Goal: Find contact information: Find contact information

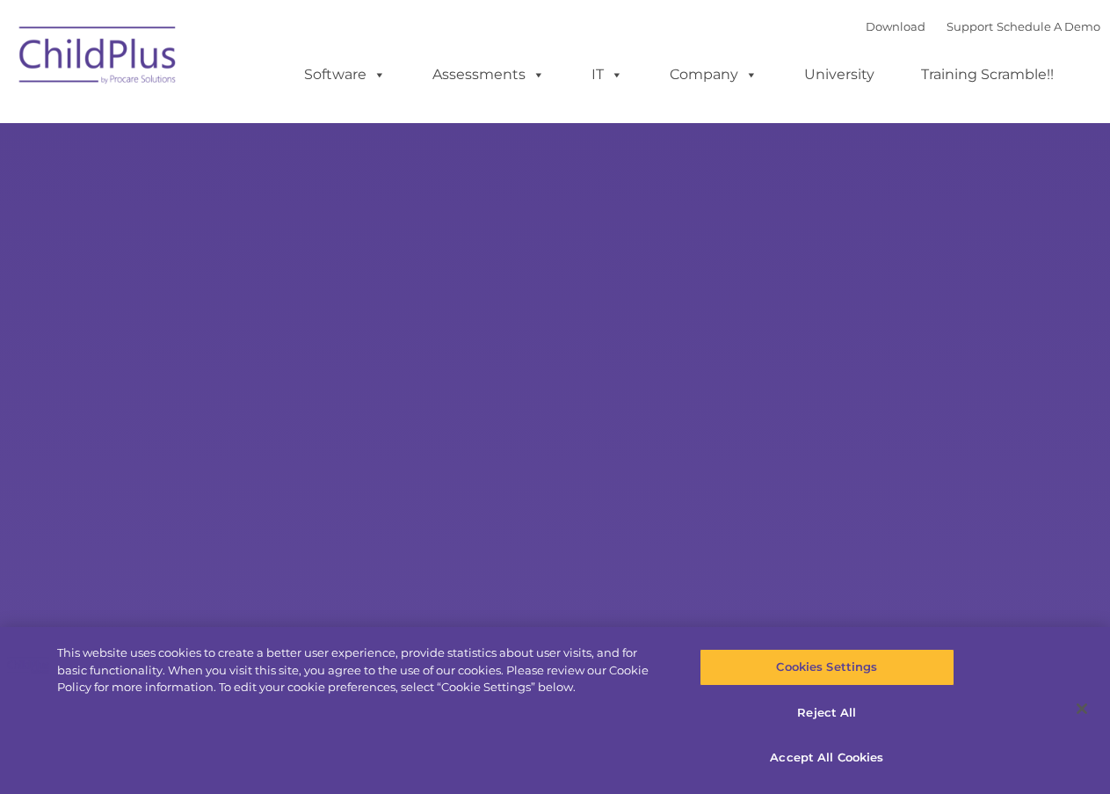
select select "MEDIUM"
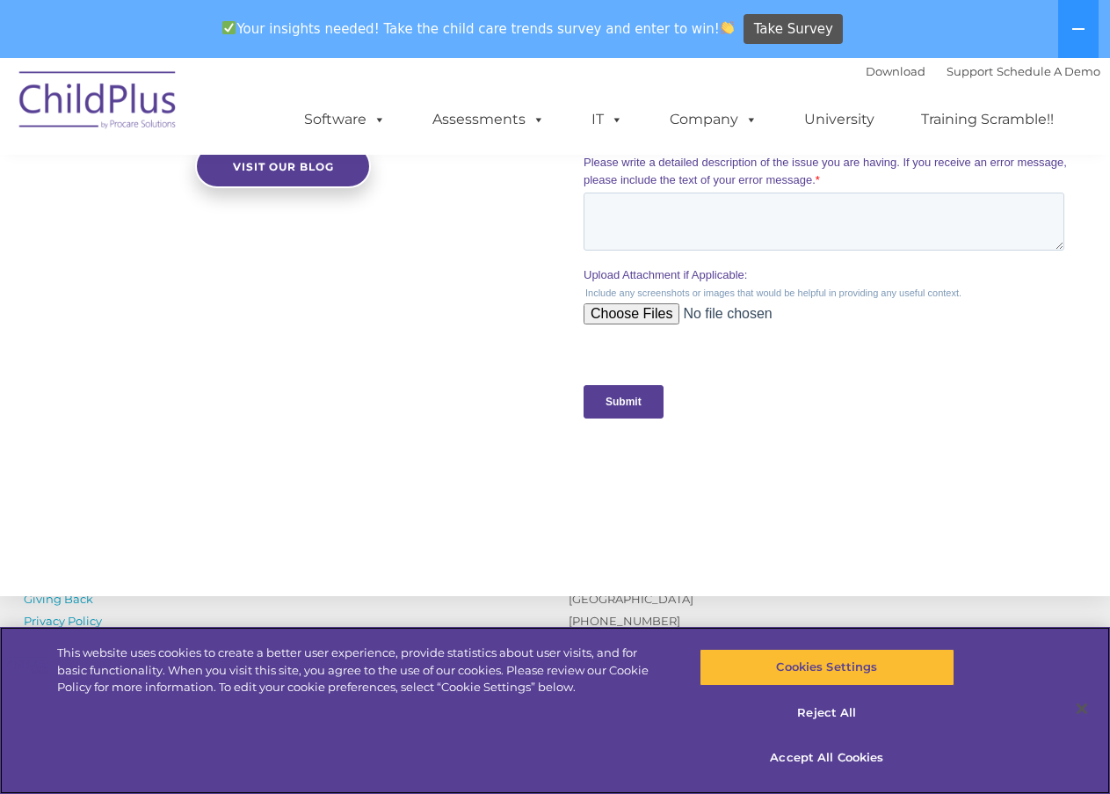
scroll to position [1879, 0]
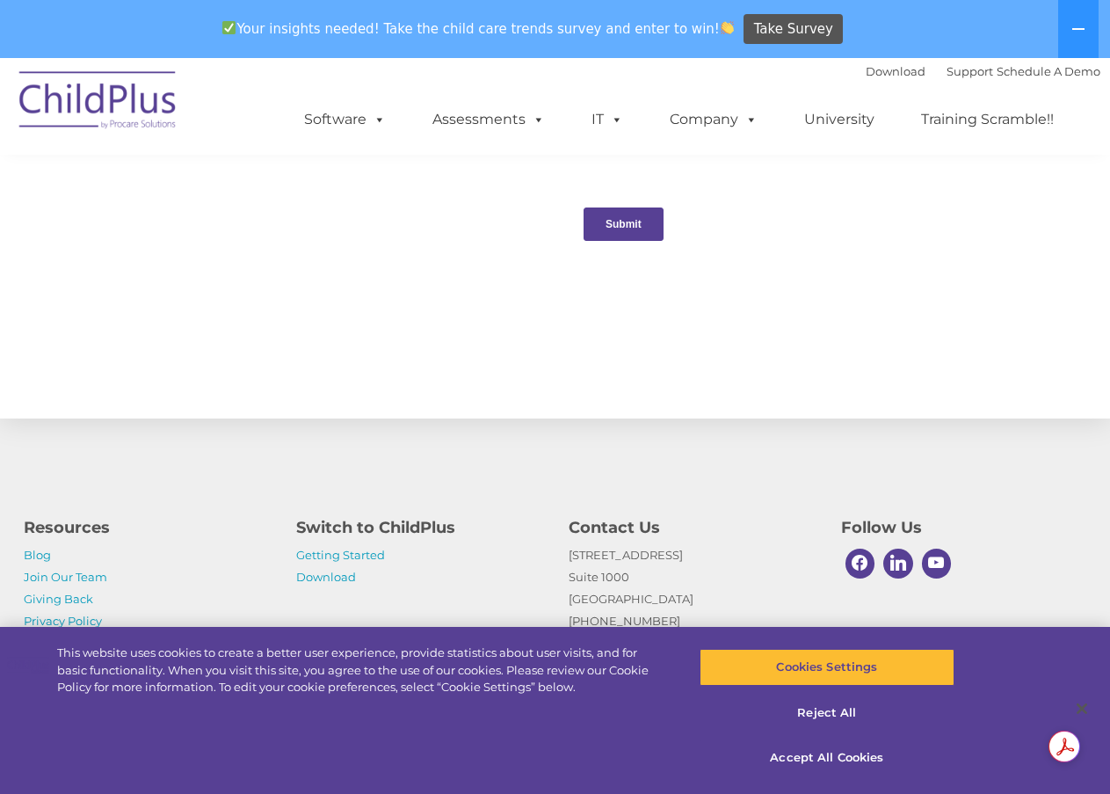
drag, startPoint x: 726, startPoint y: 552, endPoint x: 564, endPoint y: 555, distance: 161.8
click at [564, 555] on div "Contact Us [STREET_ADDRESS] [PHONE_NUMBER] Contact Us" at bounding box center [692, 580] width 273 height 148
copy p "[STREET_ADDRESS]"
drag, startPoint x: 670, startPoint y: 600, endPoint x: 639, endPoint y: 600, distance: 30.8
click at [639, 600] on p "1040 Crown Pointe Pkwy Suite 1000 Atlanta, GA 30338 (800) 888-6674 Contact Us" at bounding box center [692, 599] width 246 height 110
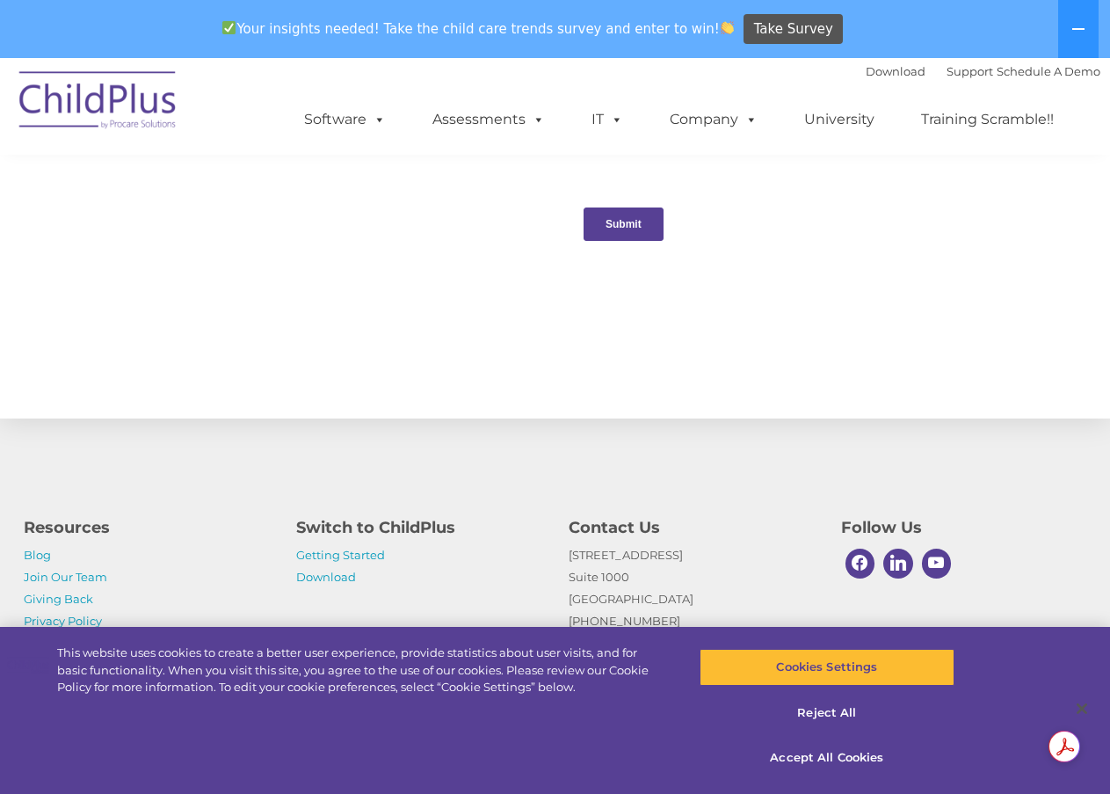
click at [698, 606] on p "1040 Crown Pointe Pkwy Suite 1000 Atlanta, GA 30338 (800) 888-6674 Contact Us" at bounding box center [692, 599] width 246 height 110
drag, startPoint x: 672, startPoint y: 599, endPoint x: 636, endPoint y: 601, distance: 36.1
click at [636, 601] on p "1040 Crown Pointe Pkwy Suite 1000 Atlanta, GA 30338 (800) 888-6674 Contact Us" at bounding box center [692, 599] width 246 height 110
copy p "30338"
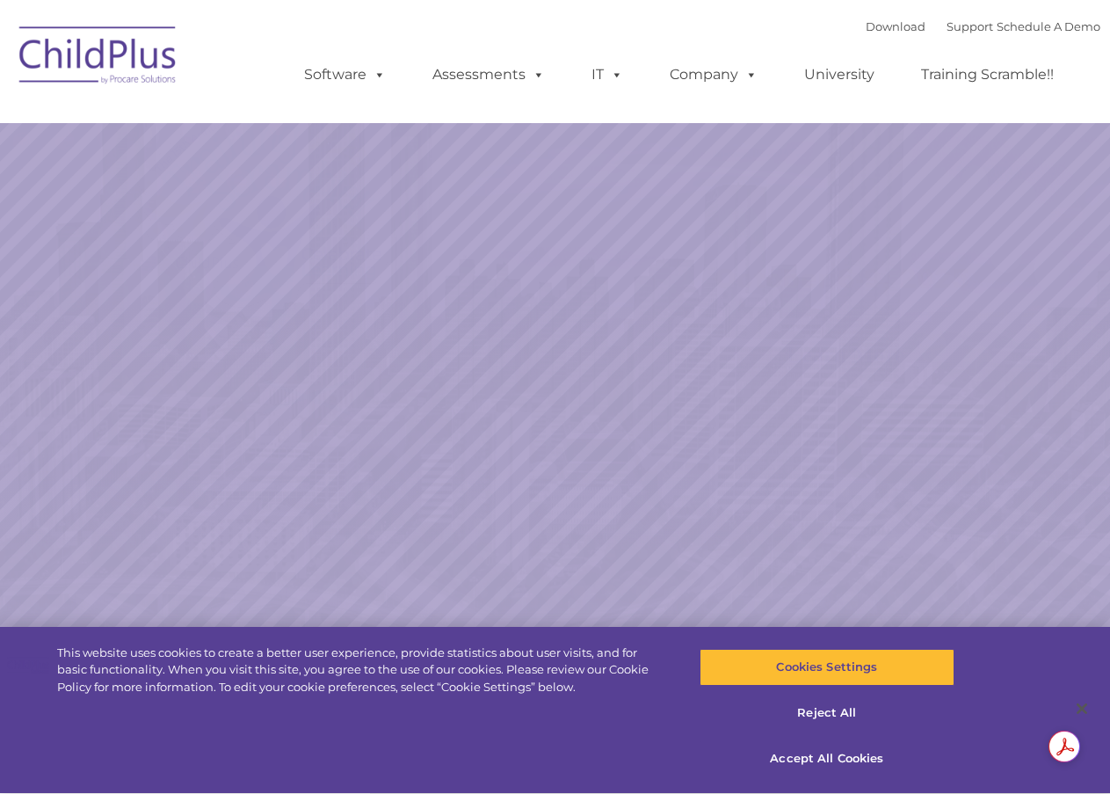
select select "MEDIUM"
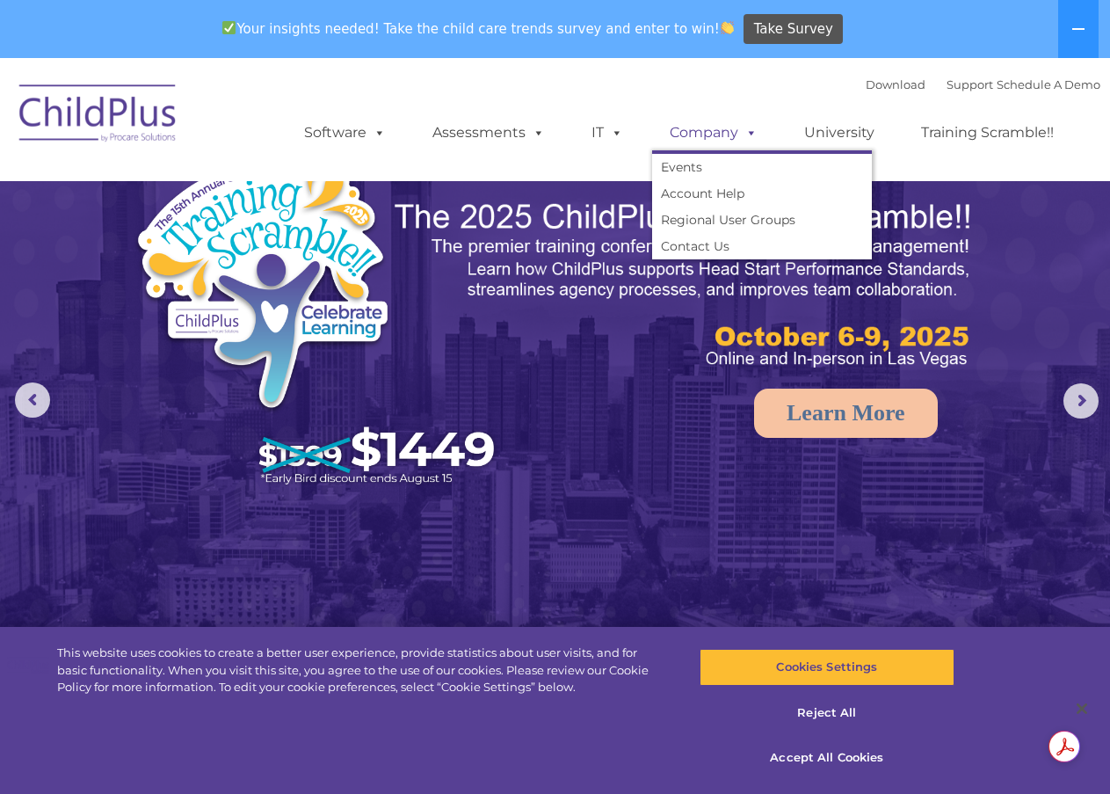
click at [739, 135] on span at bounding box center [748, 132] width 19 height 17
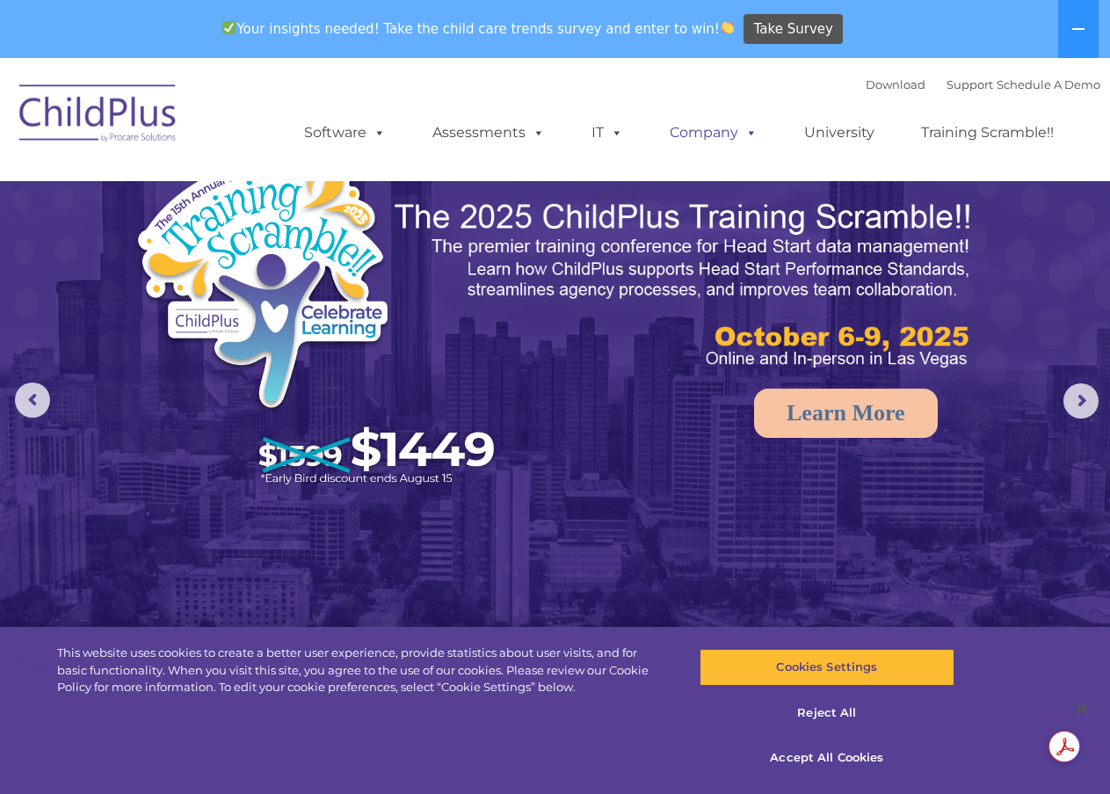
click at [753, 132] on span at bounding box center [748, 132] width 19 height 17
click at [815, 138] on link "University" at bounding box center [840, 132] width 106 height 35
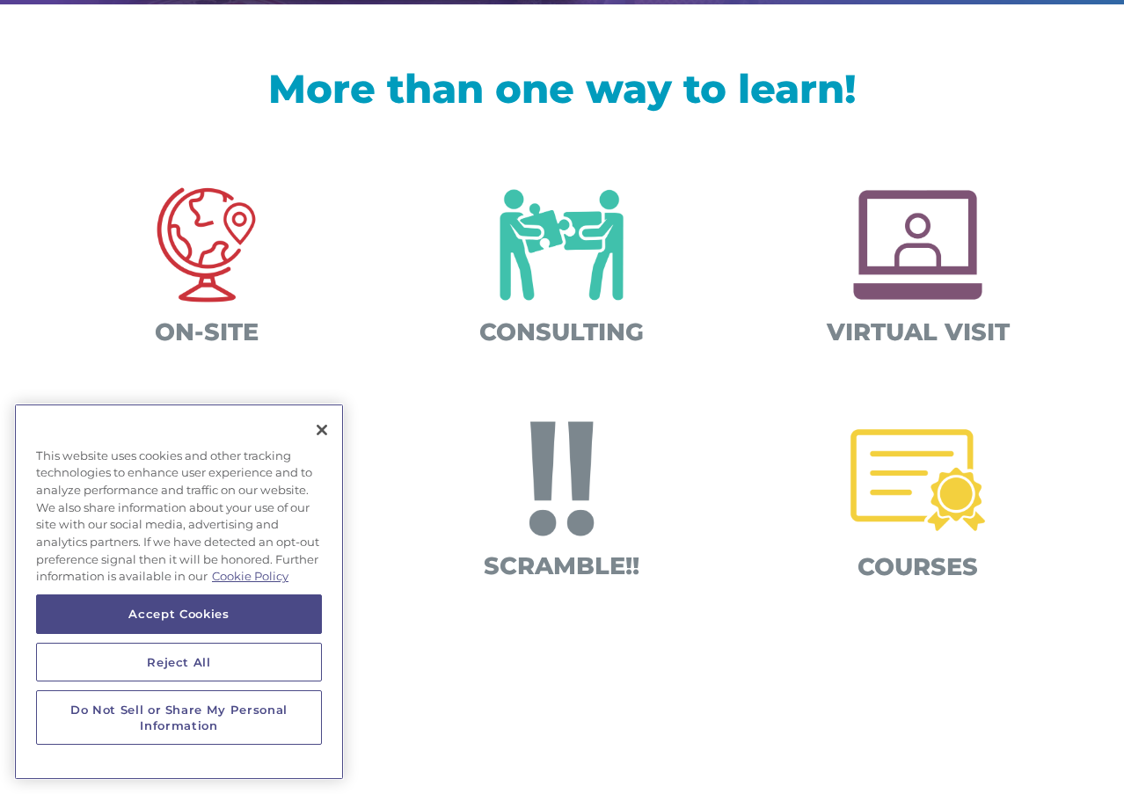
scroll to position [563, 0]
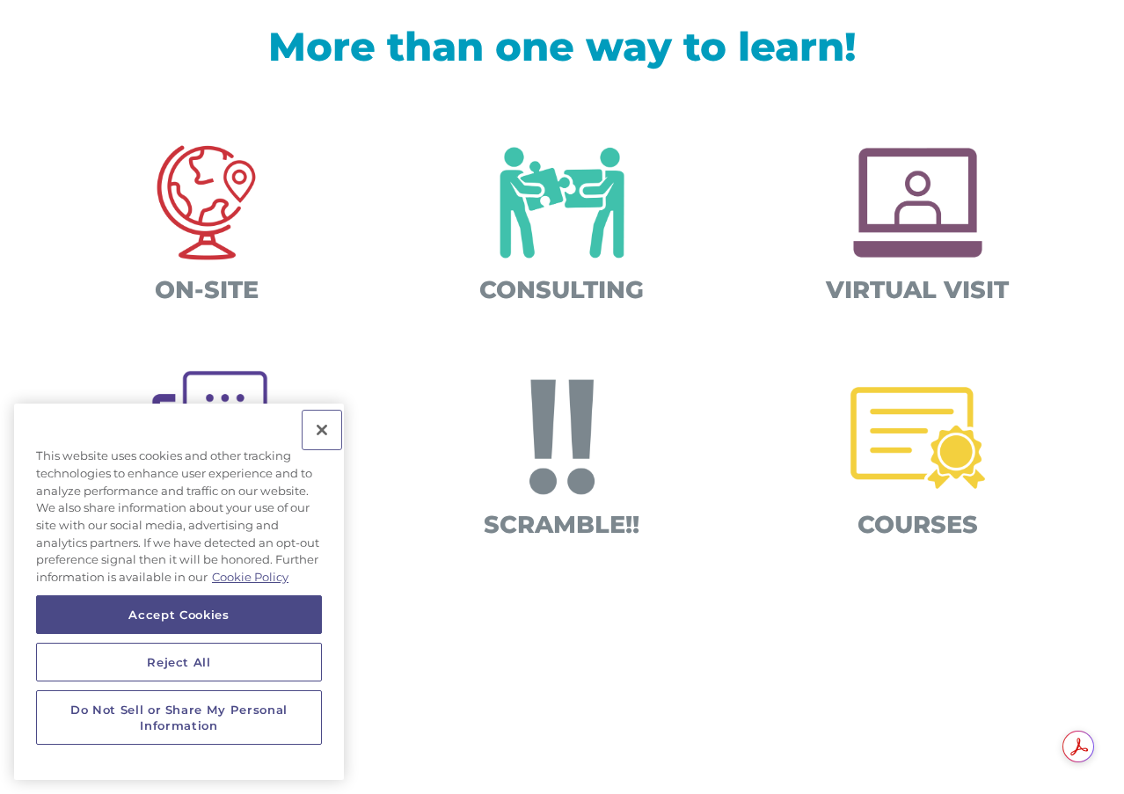
click at [315, 429] on button "Close" at bounding box center [321, 430] width 39 height 39
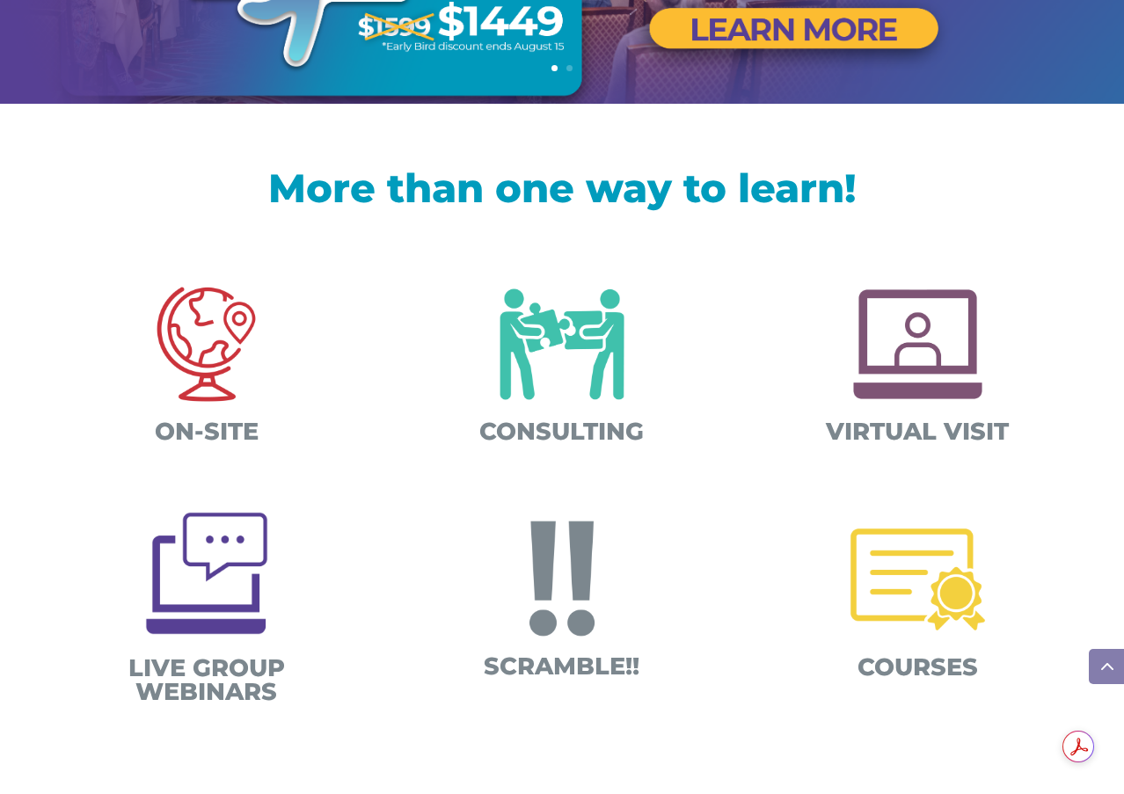
scroll to position [0, 0]
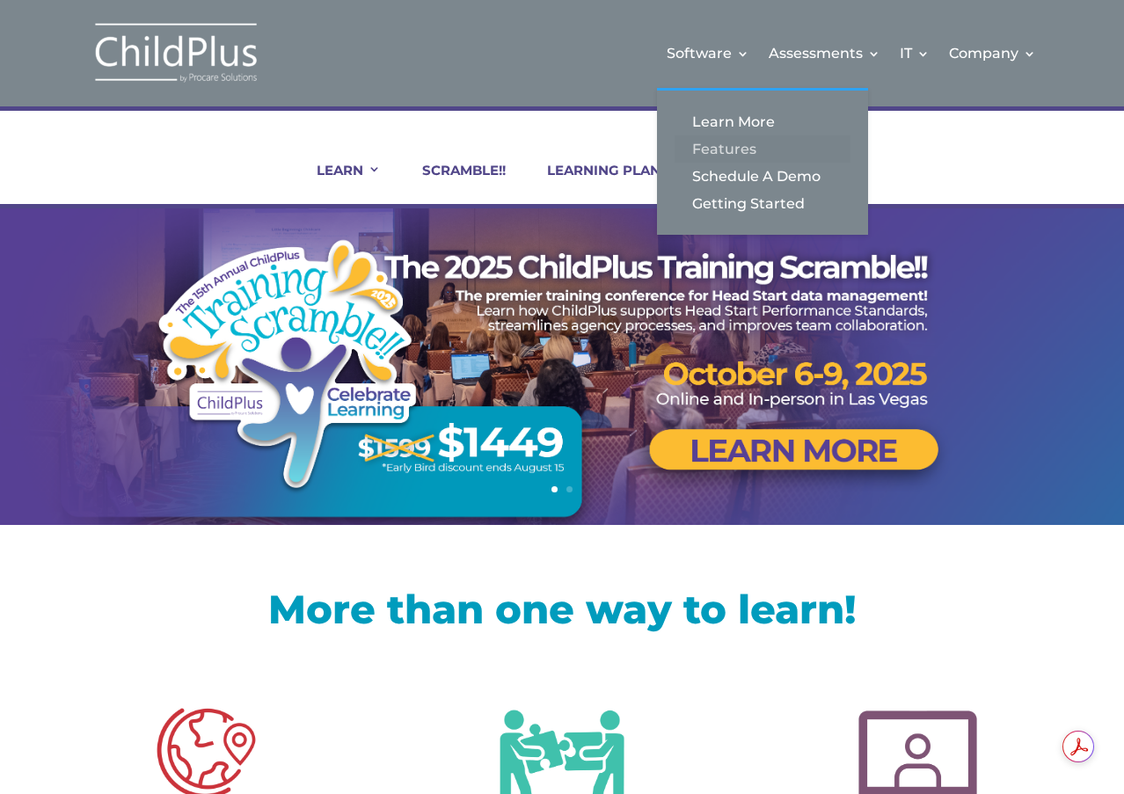
click at [735, 146] on link "Features" at bounding box center [762, 148] width 176 height 27
